Goal: Share content: Share content

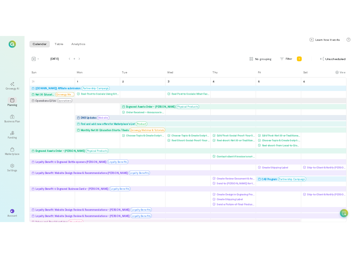
scroll to position [613, 0]
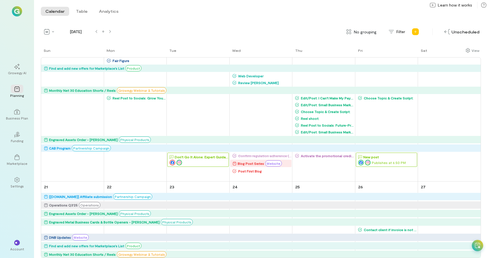
click at [205, 160] on div "Don't Go It Alone: Expert Guidance for Your Business" at bounding box center [202, 157] width 54 height 6
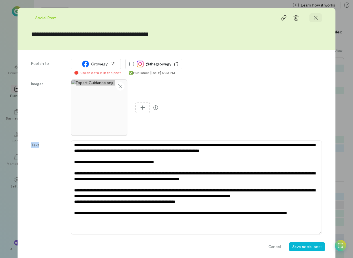
click at [319, 20] on div at bounding box center [316, 17] width 12 height 9
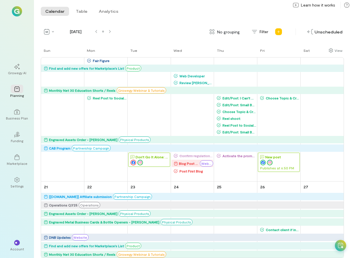
click at [150, 158] on div "Don't Go It Alone: Expert Guidance for Your Business" at bounding box center [153, 157] width 34 height 6
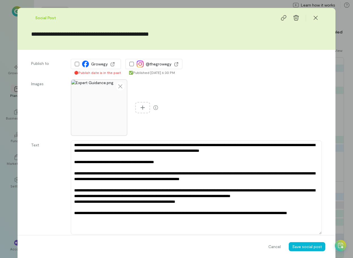
click at [222, 24] on div "**********" at bounding box center [177, 29] width 318 height 42
click at [316, 18] on icon at bounding box center [316, 18] width 6 height 6
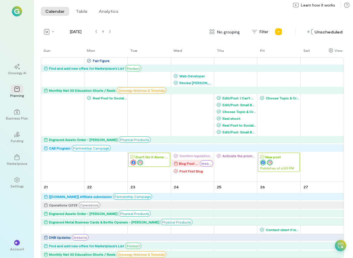
click at [288, 159] on div "New post" at bounding box center [279, 157] width 39 height 6
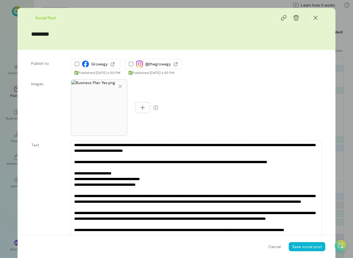
click at [52, 107] on label "Images" at bounding box center [48, 108] width 34 height 55
type textarea "*"
